Goal: Task Accomplishment & Management: Manage account settings

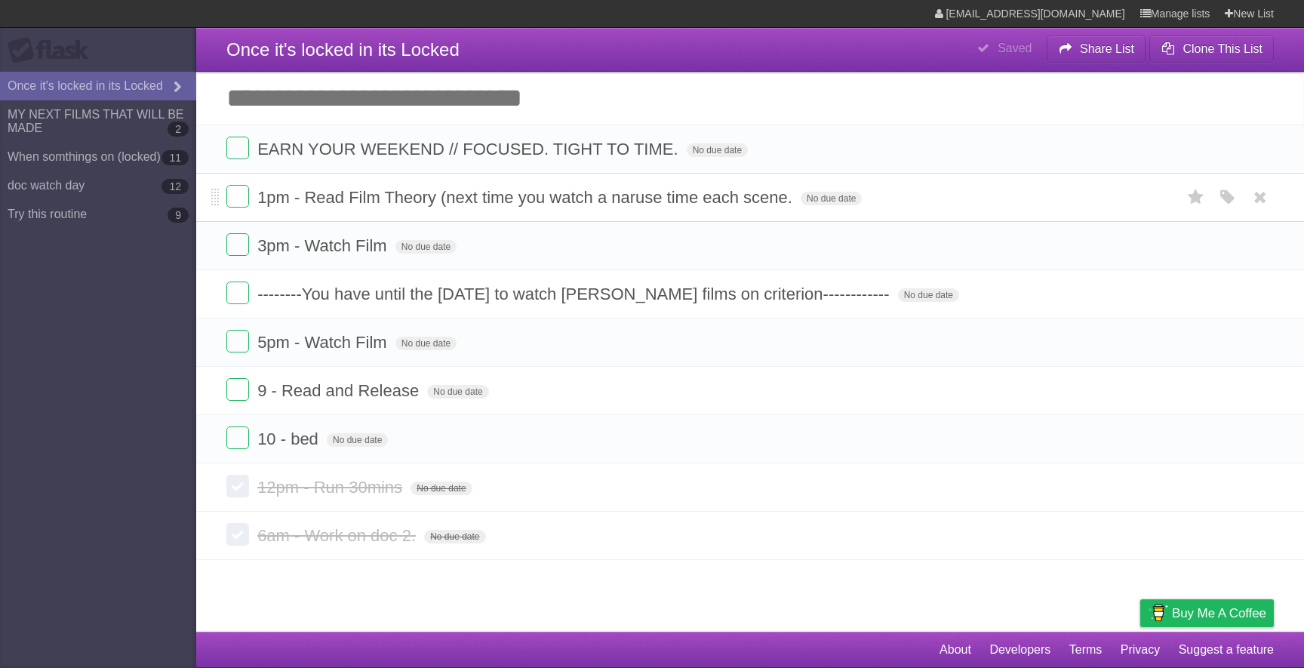
click at [226, 202] on li "1pm - Read Film Theory (next time you watch a naruse time each scene. No due da…" at bounding box center [750, 197] width 1108 height 49
click at [232, 202] on label at bounding box center [237, 196] width 23 height 23
click at [235, 540] on label at bounding box center [237, 534] width 23 height 23
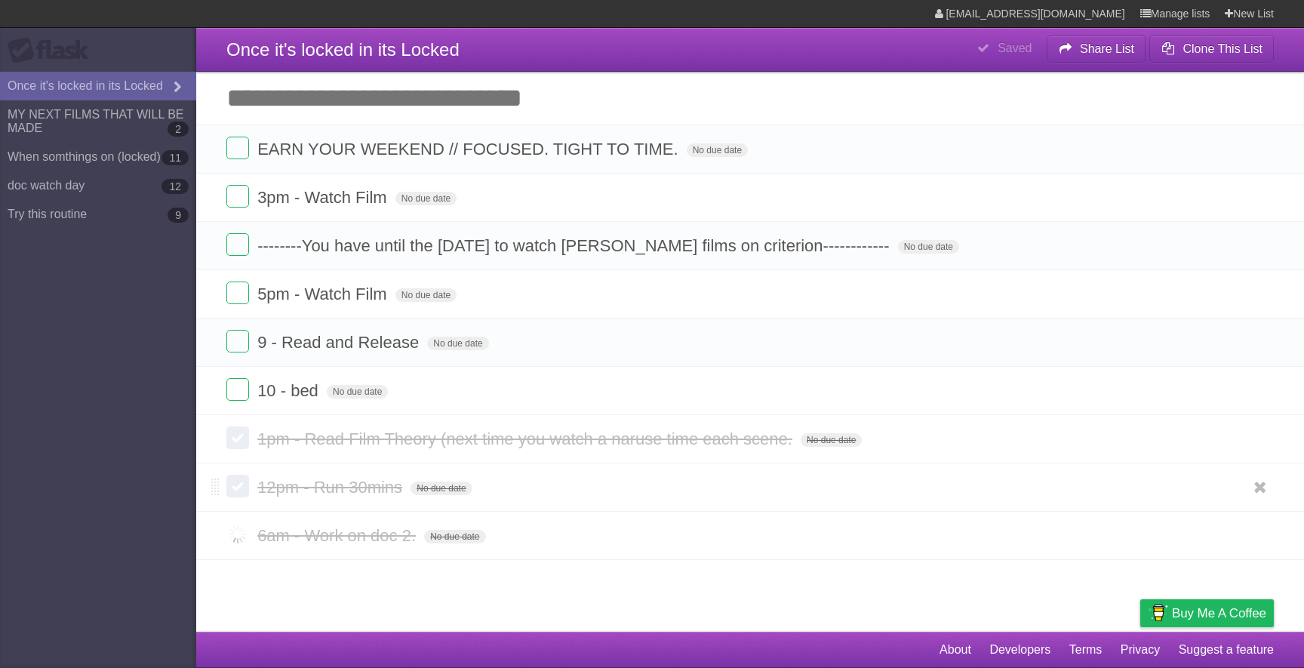
click at [237, 488] on label at bounding box center [237, 486] width 23 height 23
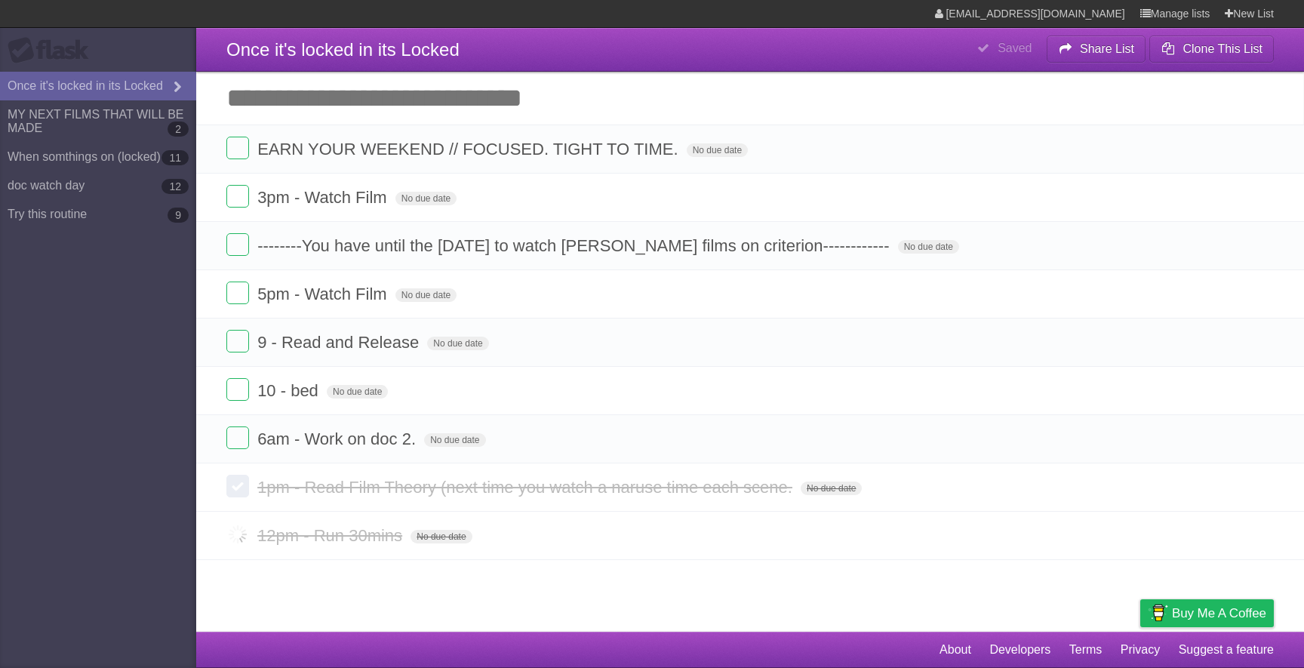
click at [244, 444] on label at bounding box center [237, 437] width 23 height 23
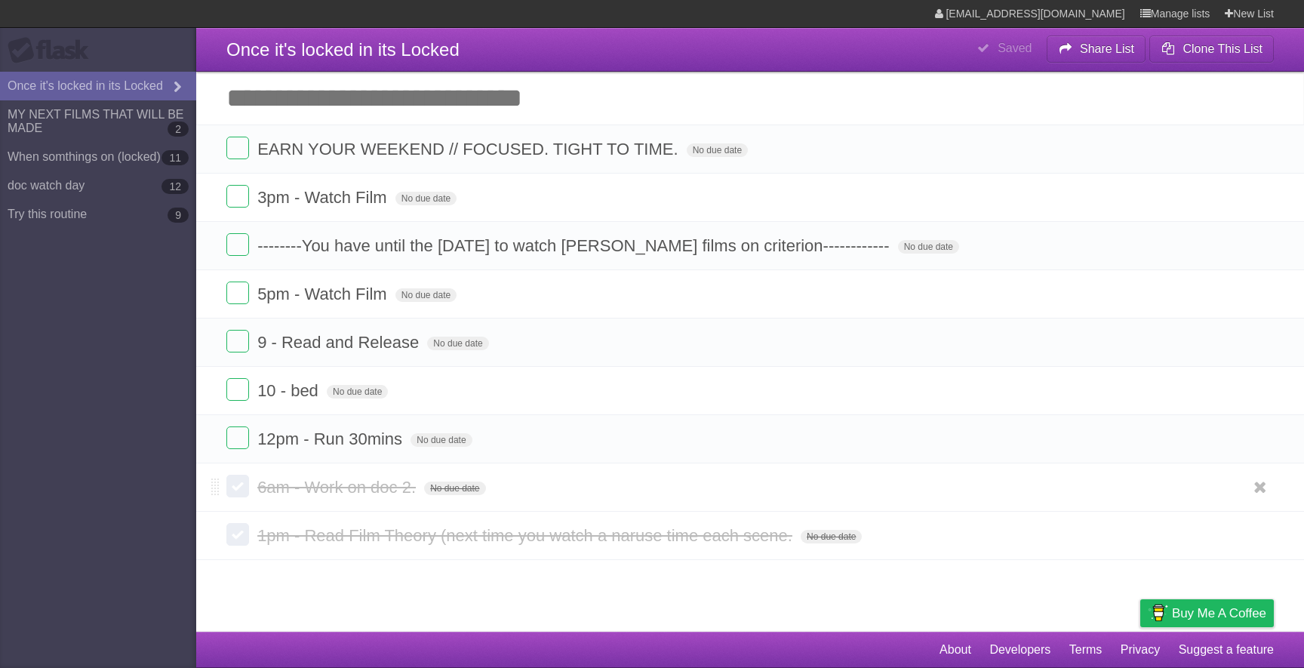
click at [235, 493] on label at bounding box center [237, 486] width 23 height 23
click at [244, 546] on label at bounding box center [237, 534] width 23 height 23
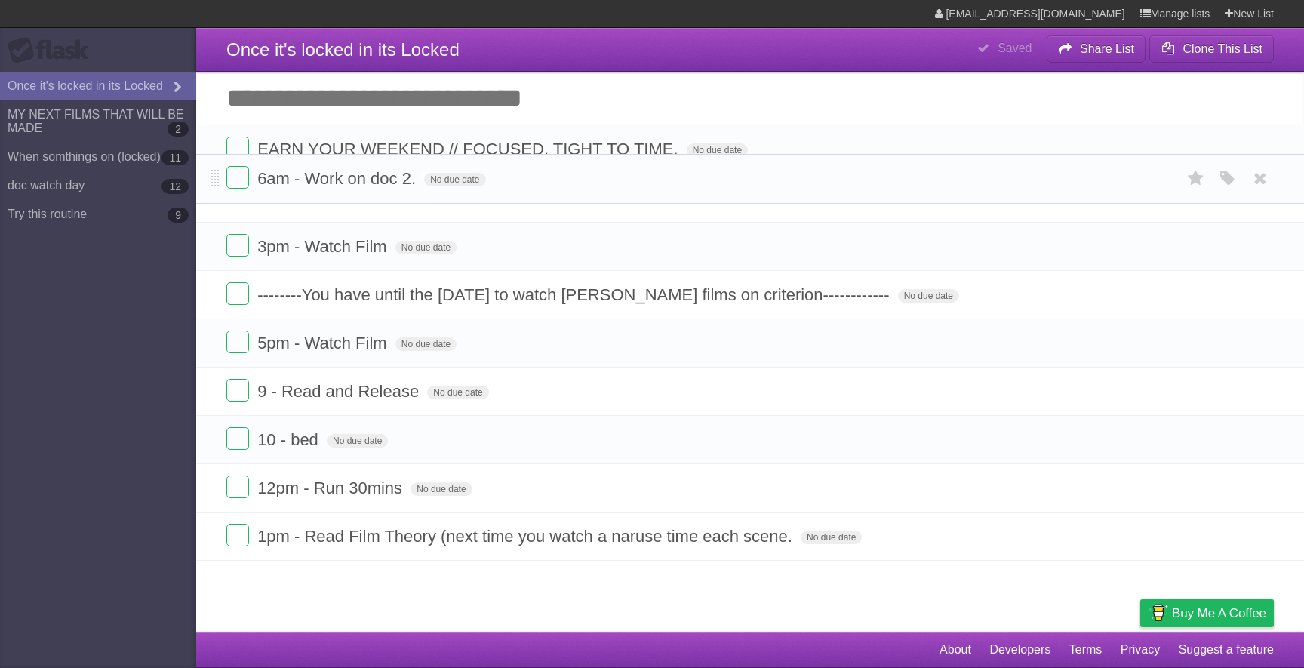
drag, startPoint x: 214, startPoint y: 492, endPoint x: 277, endPoint y: 179, distance: 319.3
click at [277, 179] on form "6am - Work on doc 2. No due date White Red Blue Green Purple Orange" at bounding box center [749, 178] width 1047 height 25
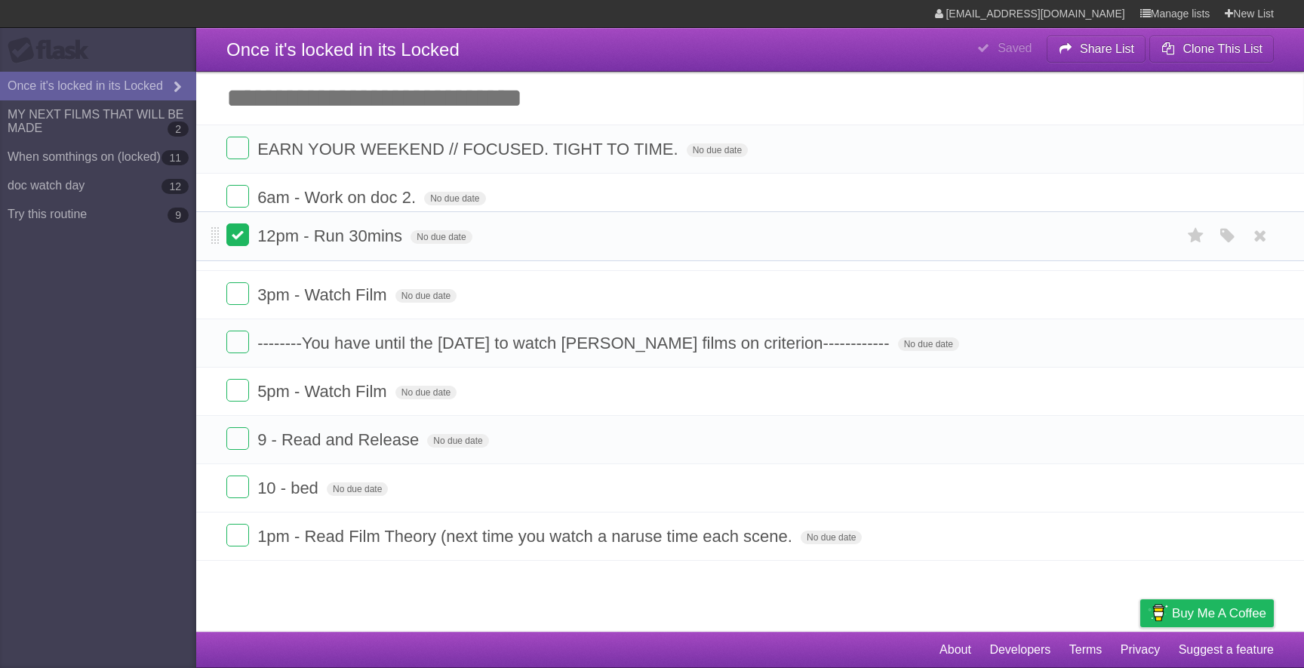
drag, startPoint x: 217, startPoint y: 495, endPoint x: 243, endPoint y: 237, distance: 259.4
click at [243, 237] on form "12pm - Run 30mins No due date White Red Blue Green Purple Orange" at bounding box center [749, 235] width 1047 height 25
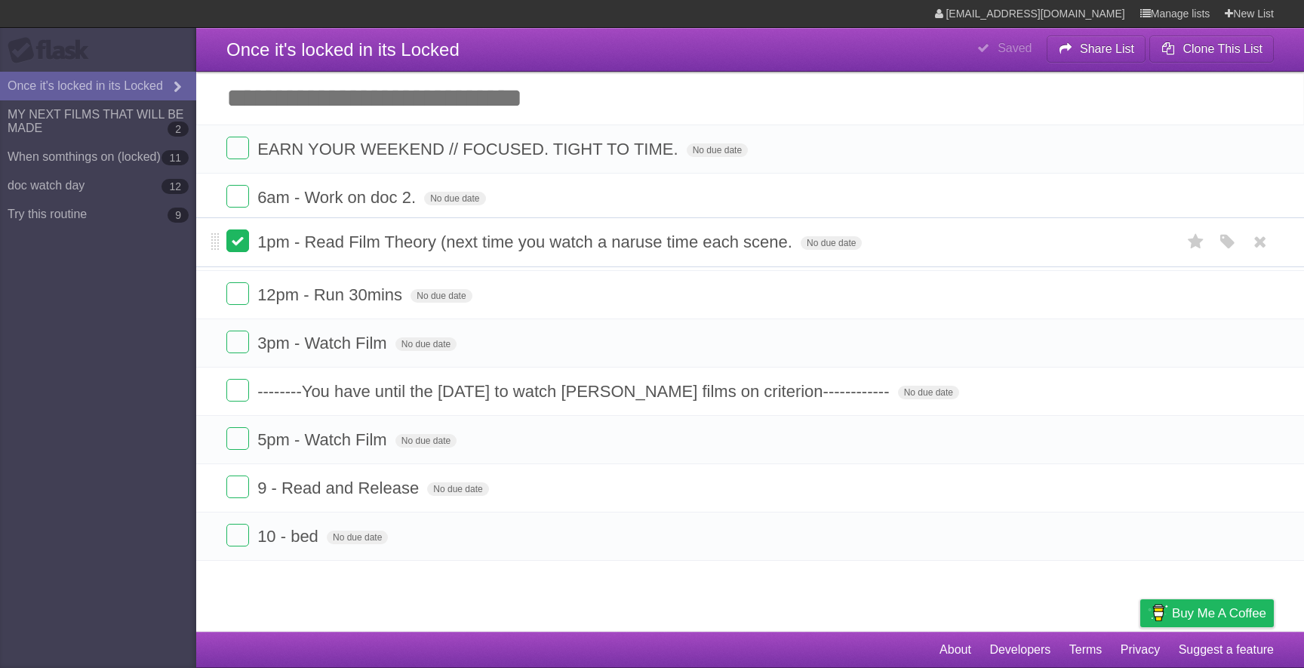
drag, startPoint x: 213, startPoint y: 538, endPoint x: 241, endPoint y: 237, distance: 302.3
click at [241, 237] on form "1pm - Read Film Theory (next time you watch a naruse time each scene. No due da…" at bounding box center [749, 241] width 1047 height 25
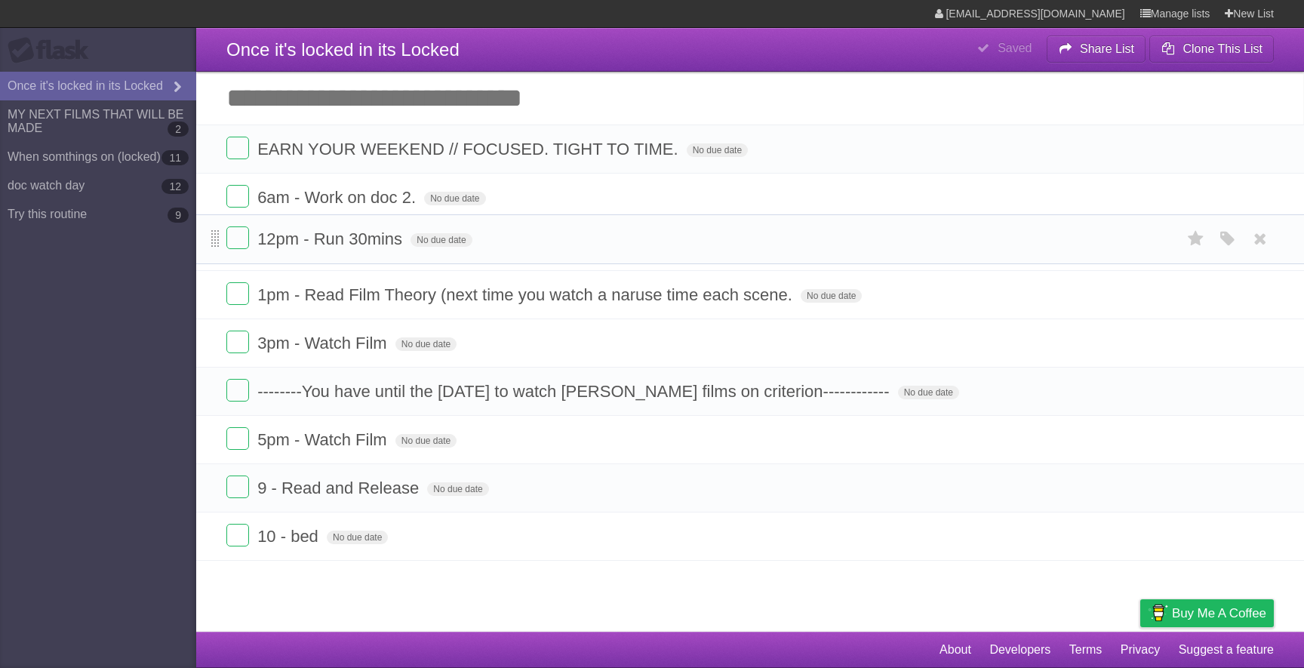
drag, startPoint x: 214, startPoint y: 299, endPoint x: 217, endPoint y: 239, distance: 59.7
click at [217, 239] on span at bounding box center [215, 239] width 8 height 18
click at [1256, 396] on icon at bounding box center [1259, 390] width 21 height 25
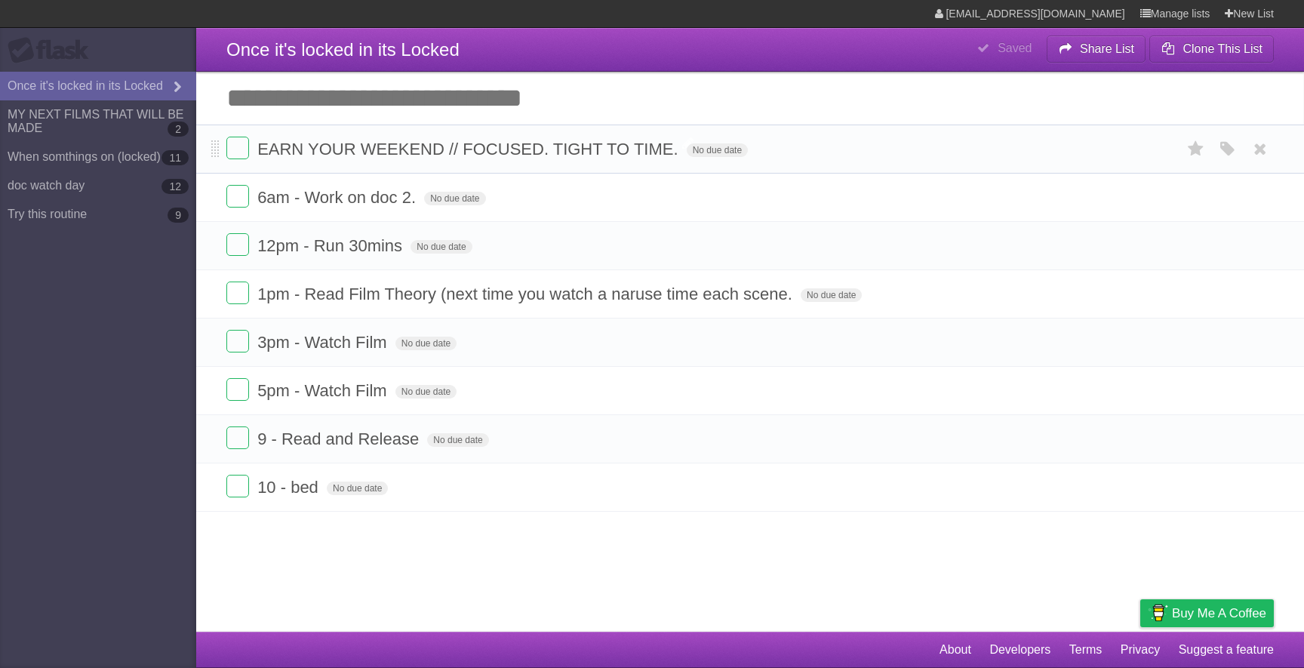
click at [420, 149] on span "EARN YOUR WEEKEND // FOCUSED. TIGHT TO TIME." at bounding box center [469, 149] width 424 height 19
click at [420, 149] on input "**********" at bounding box center [440, 150] width 367 height 20
type input "**********"
